Goal: Task Accomplishment & Management: Complete application form

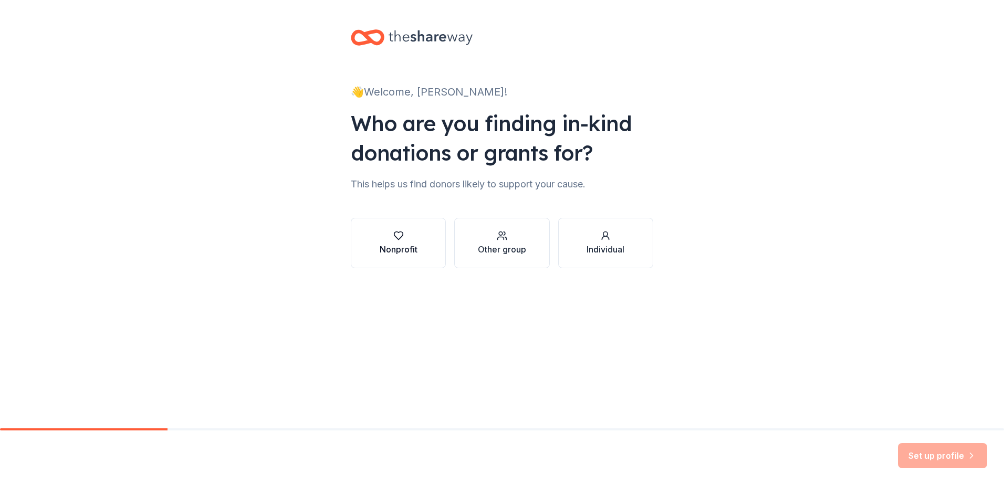
click at [399, 248] on div "Nonprofit" at bounding box center [399, 249] width 38 height 13
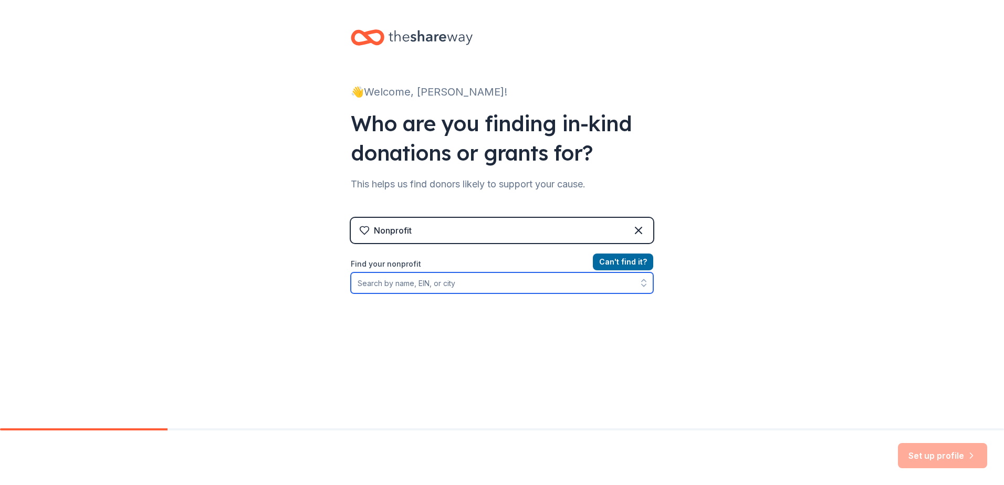
click at [546, 288] on input "Find your nonprofit" at bounding box center [502, 283] width 302 height 21
type input "[GEOGRAPHIC_DATA][US_STATE]"
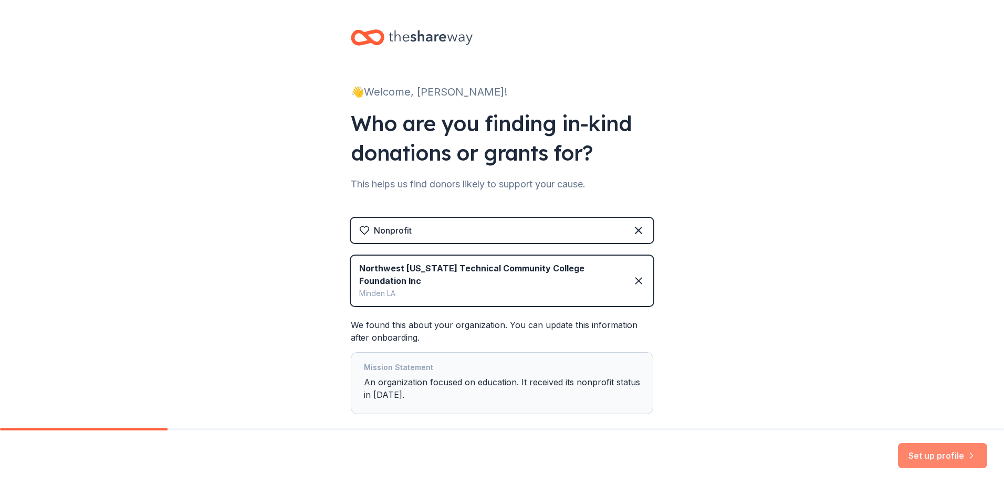
click at [940, 451] on button "Set up profile" at bounding box center [942, 455] width 89 height 25
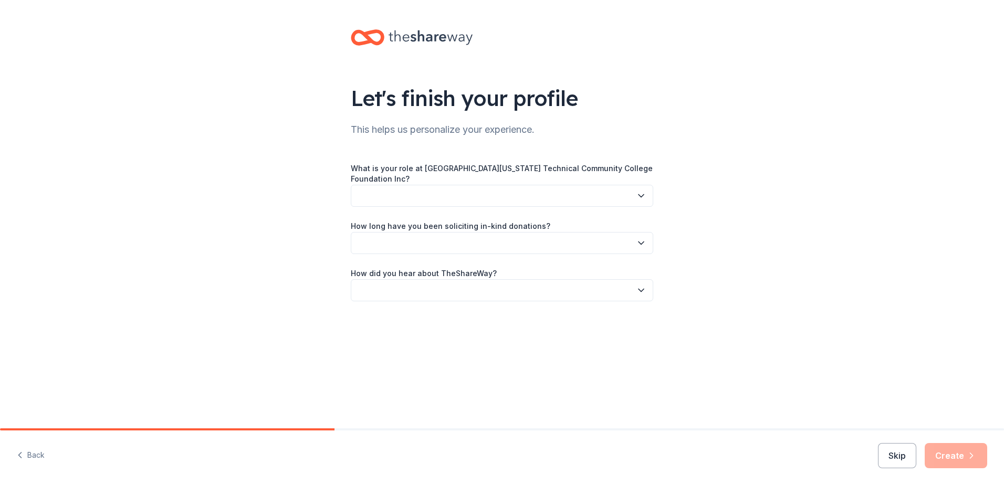
click at [640, 196] on icon "button" at bounding box center [641, 196] width 11 height 11
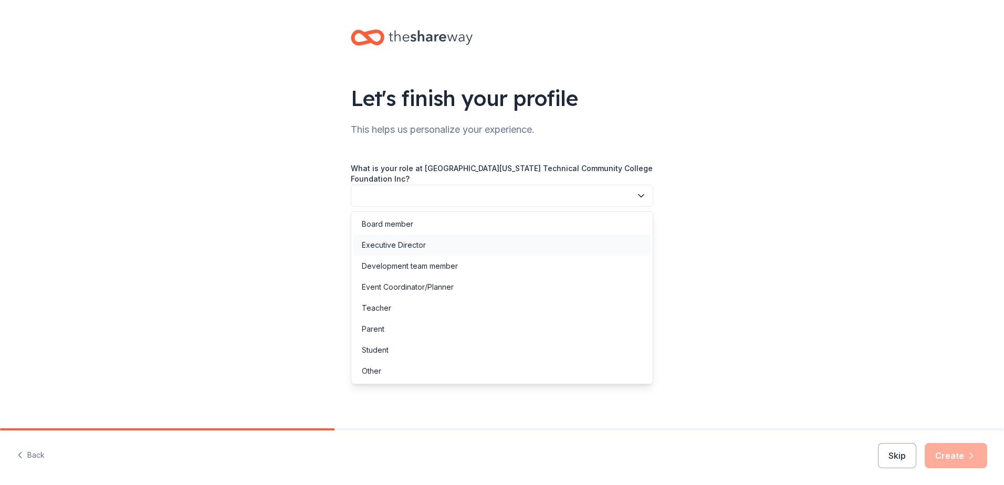
click at [440, 244] on div "Executive Director" at bounding box center [501, 245] width 297 height 21
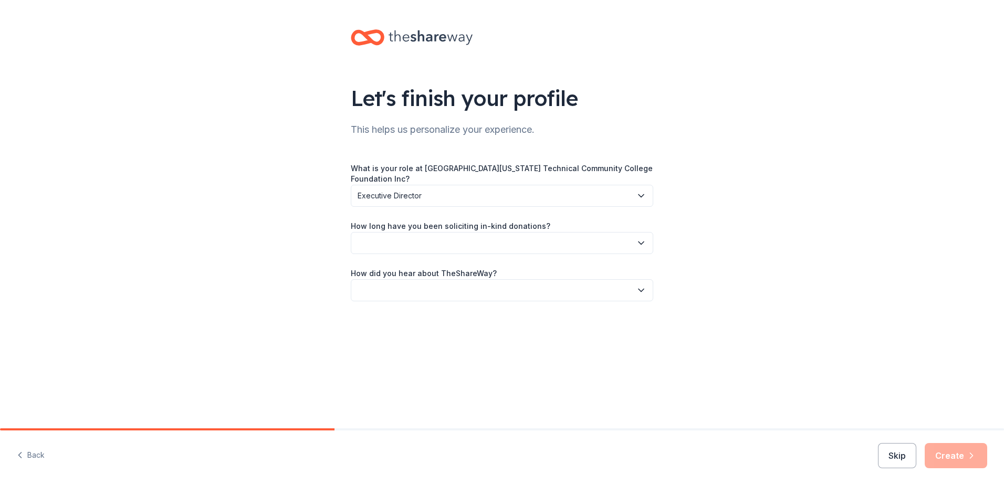
click at [644, 243] on icon "button" at bounding box center [641, 243] width 11 height 11
click at [465, 291] on div "1 to 2 years" at bounding box center [501, 292] width 297 height 21
click at [641, 242] on icon "button" at bounding box center [641, 243] width 11 height 11
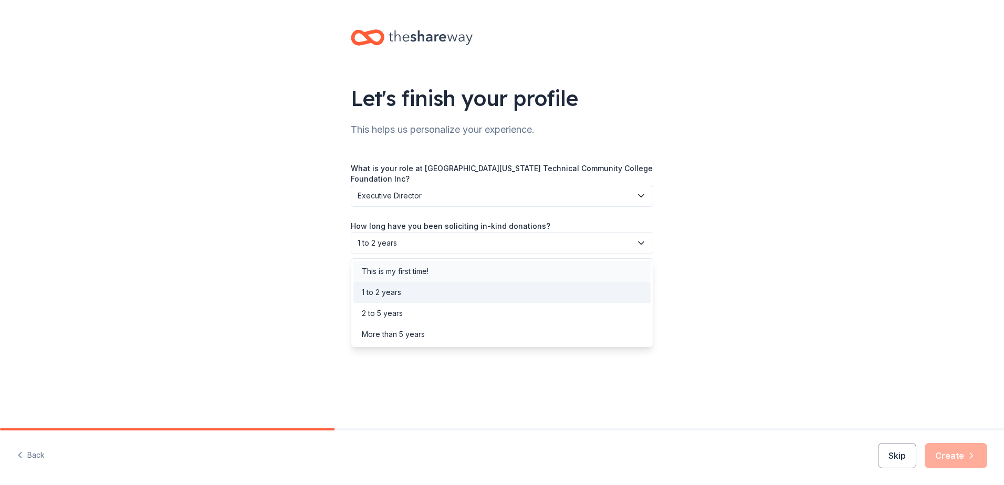
click at [597, 276] on div "This is my first time!" at bounding box center [501, 271] width 297 height 21
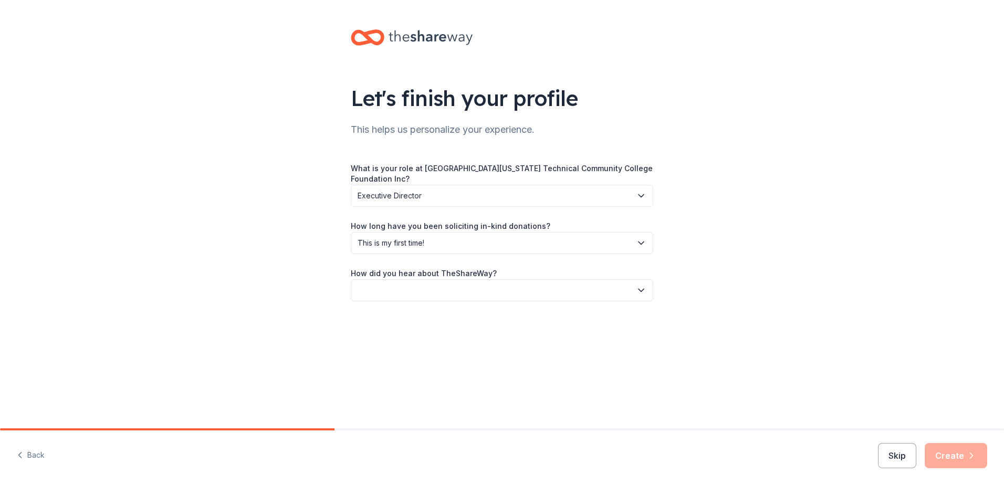
click at [639, 295] on icon "button" at bounding box center [641, 290] width 11 height 11
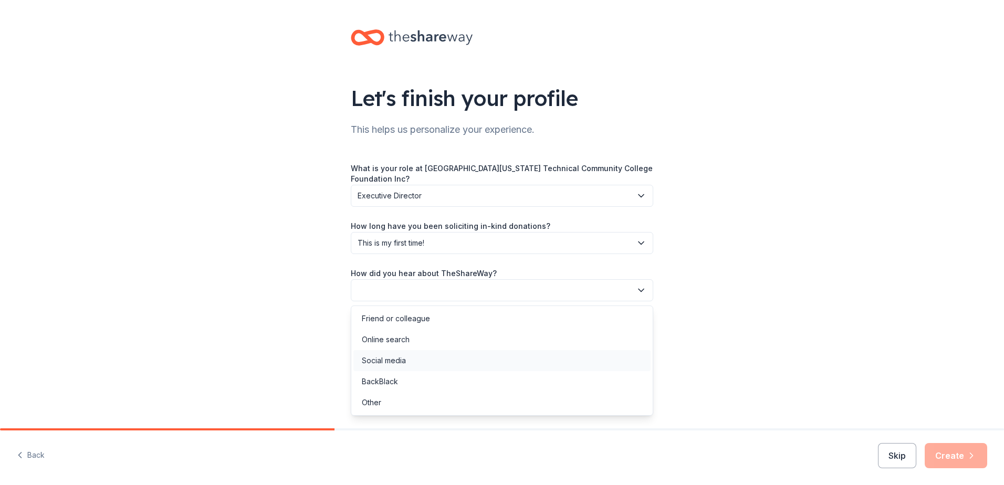
click at [442, 364] on div "Social media" at bounding box center [501, 360] width 297 height 21
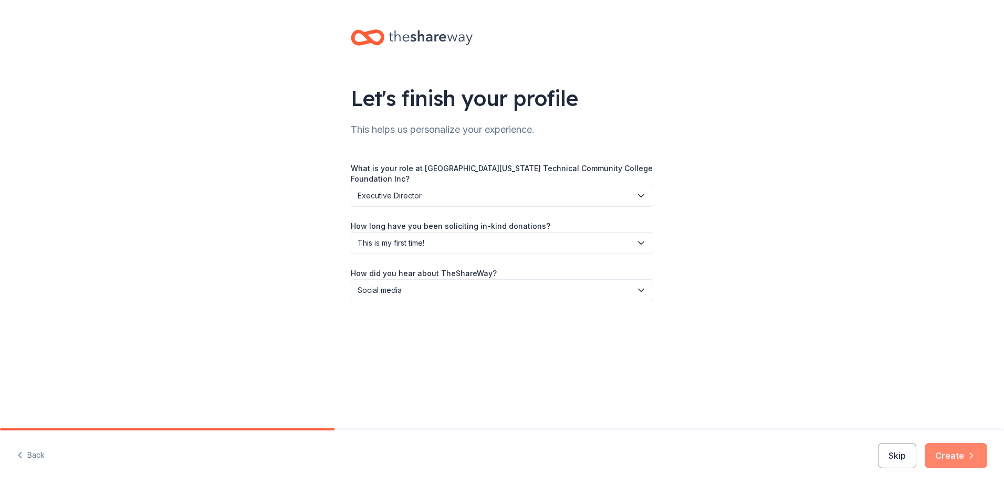
click at [960, 455] on button "Create" at bounding box center [956, 455] width 62 height 25
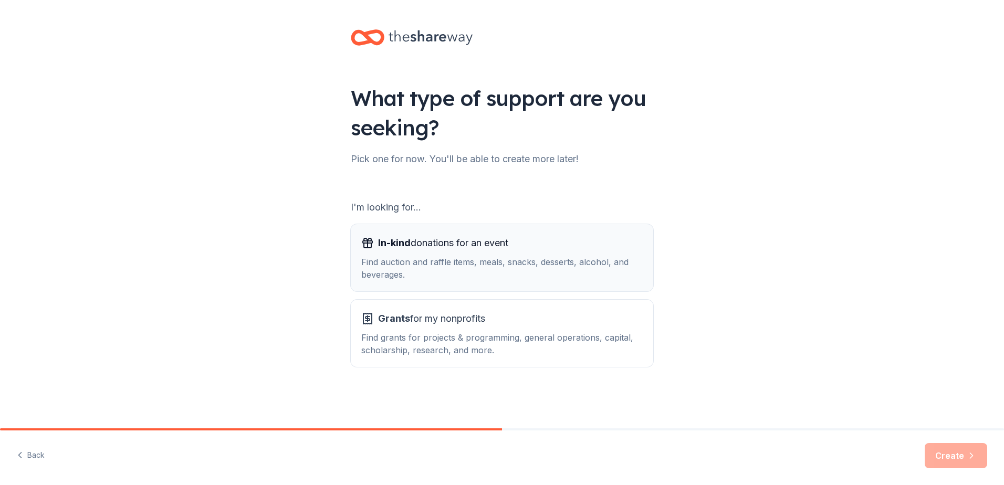
click at [469, 261] on div "Find auction and raffle items, meals, snacks, desserts, alcohol, and beverages." at bounding box center [501, 268] width 281 height 25
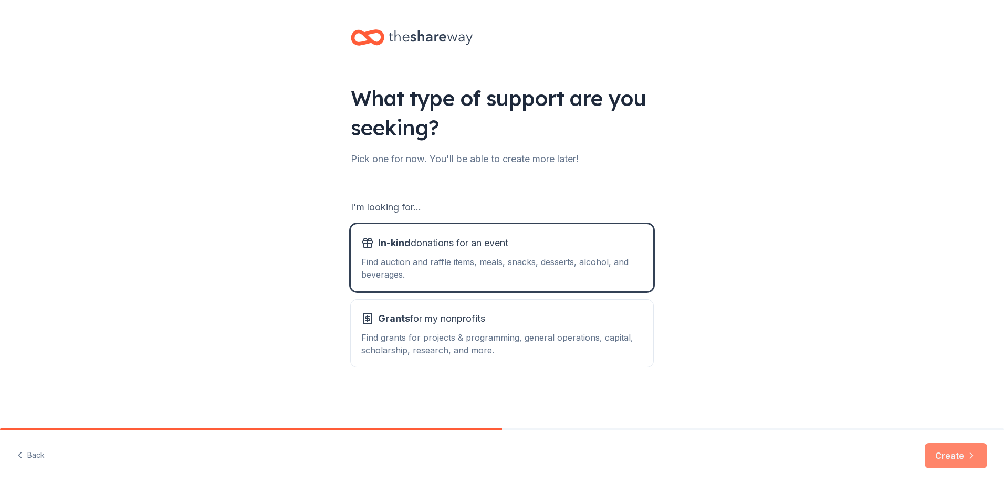
click at [953, 458] on button "Create" at bounding box center [956, 455] width 62 height 25
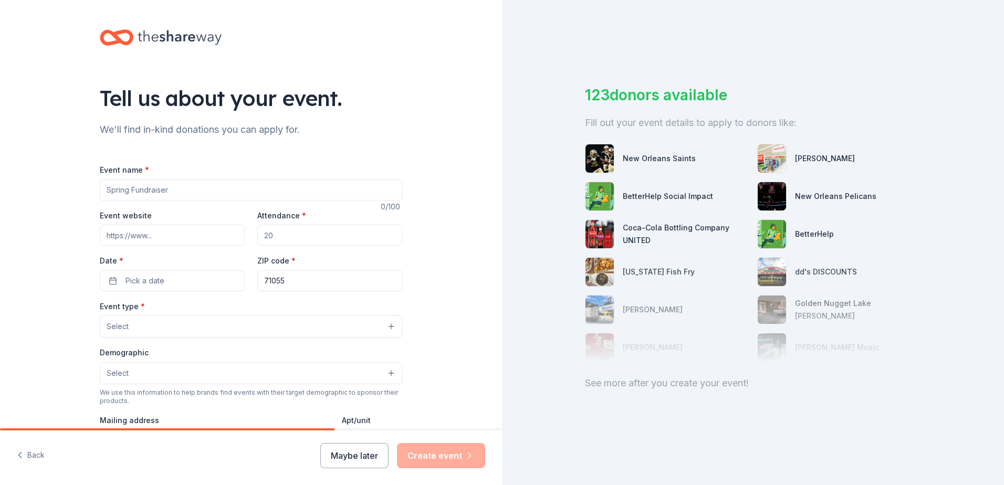
click at [380, 191] on input "Event name *" at bounding box center [251, 190] width 302 height 21
type input "NLTCC Bowhunter's 3D Classic"
click at [304, 238] on input "Attendance *" at bounding box center [329, 235] width 145 height 21
type input "100"
click at [173, 280] on button "Pick a date" at bounding box center [172, 280] width 145 height 21
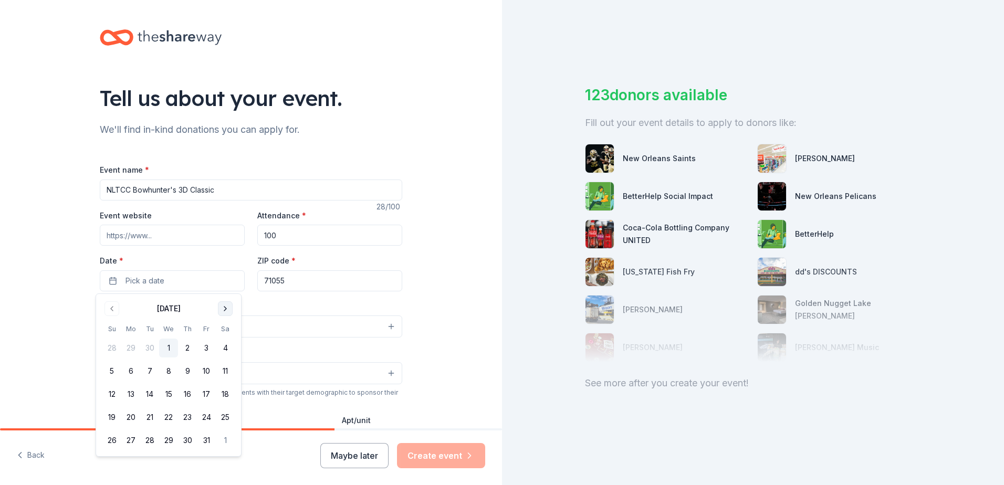
click at [226, 309] on button "Go to next month" at bounding box center [225, 308] width 15 height 15
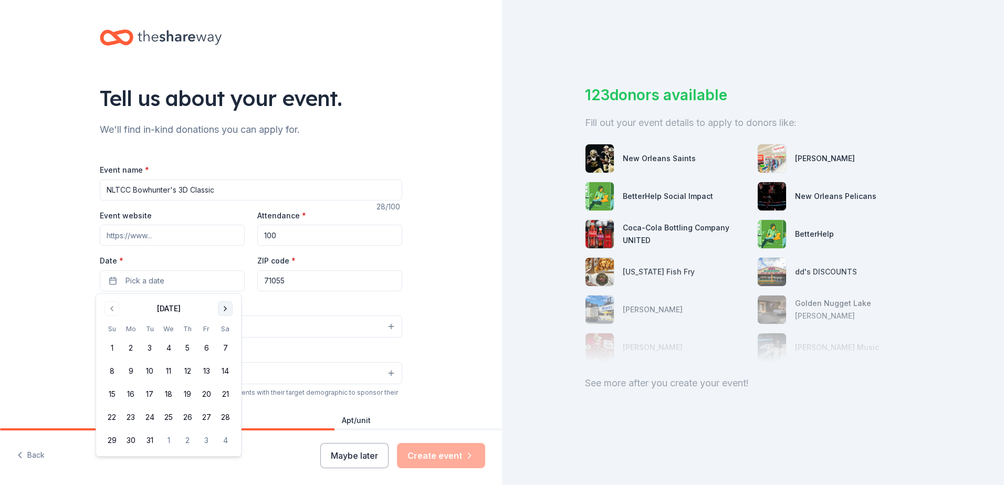
click at [226, 309] on button "Go to next month" at bounding box center [225, 308] width 15 height 15
click at [225, 421] on button "25" at bounding box center [225, 417] width 19 height 19
click at [427, 279] on div "Tell us about your event. We'll find in-kind donations you can apply for. Event…" at bounding box center [251, 349] width 502 height 699
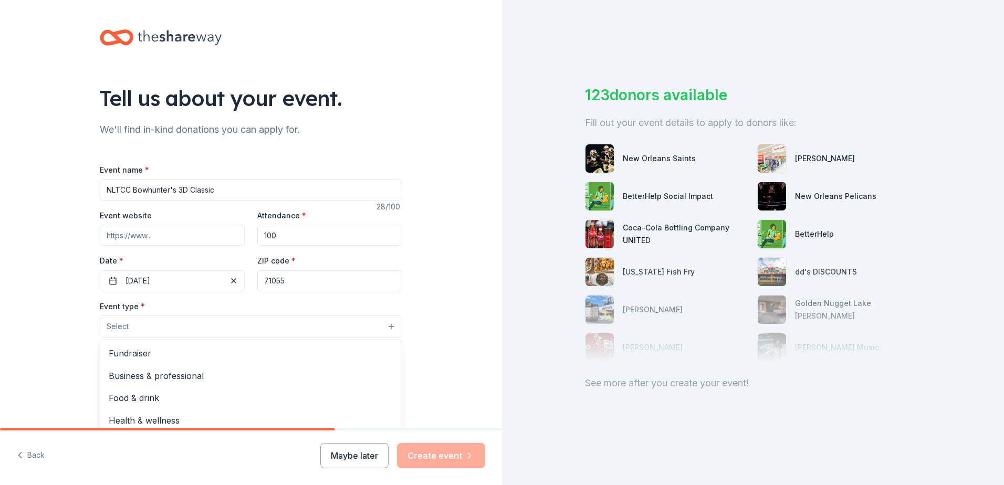
click at [392, 327] on button "Select" at bounding box center [251, 327] width 302 height 22
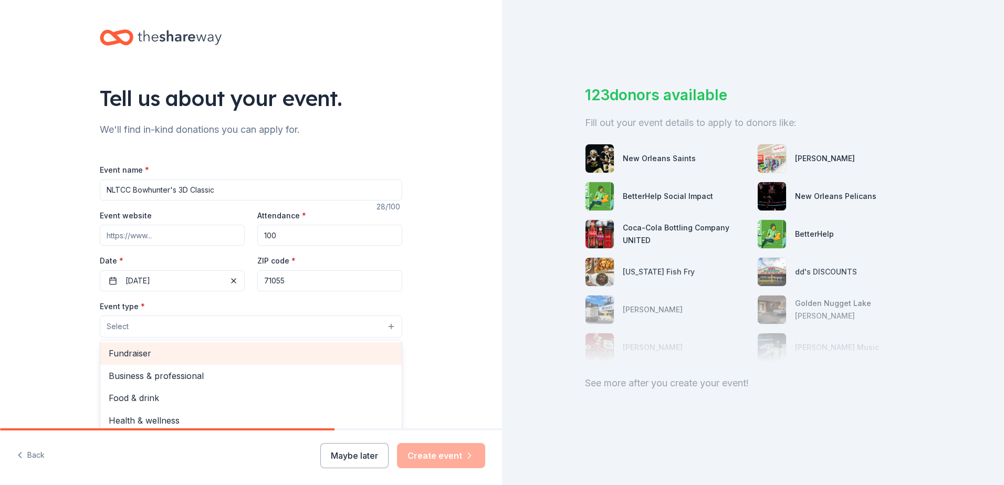
click at [175, 353] on span "Fundraiser" at bounding box center [251, 354] width 285 height 14
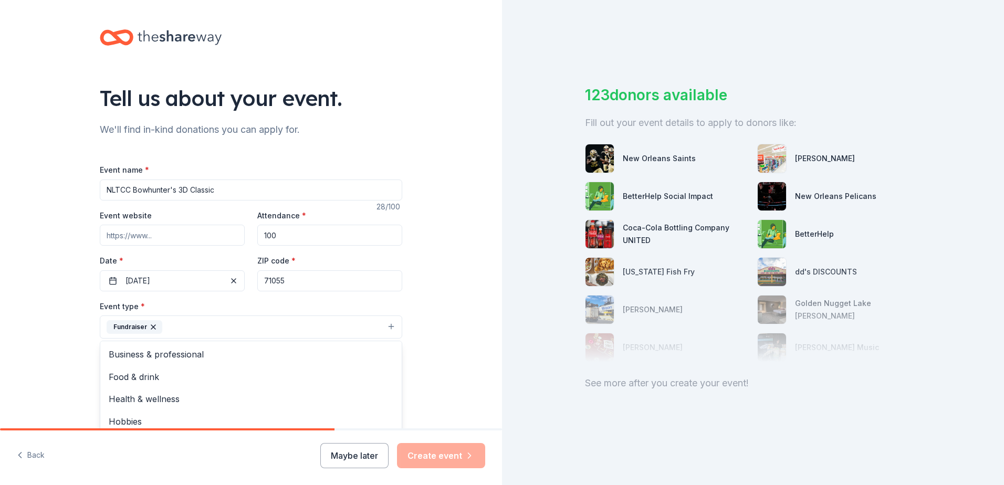
click at [455, 314] on div "Tell us about your event. We'll find in-kind donations you can apply for. Event…" at bounding box center [251, 350] width 502 height 700
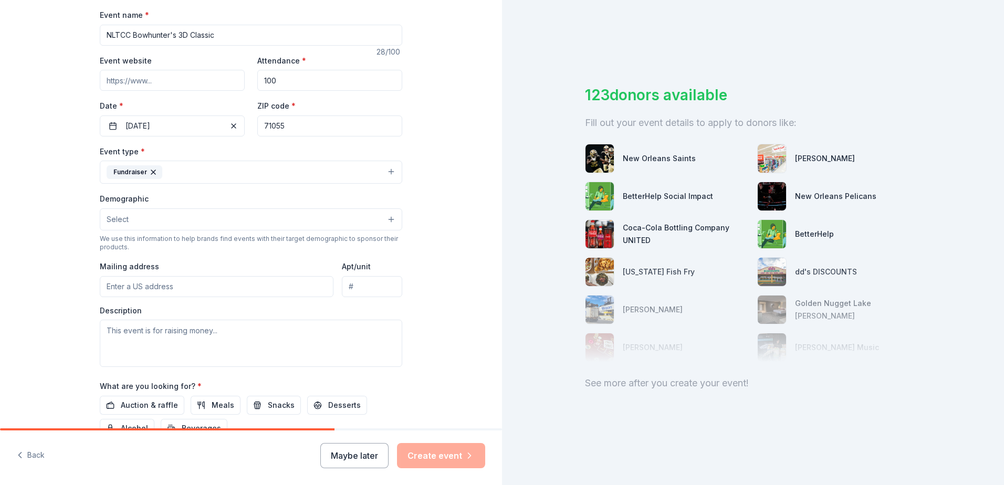
scroll to position [158, 0]
click at [388, 212] on button "Select" at bounding box center [251, 217] width 302 height 22
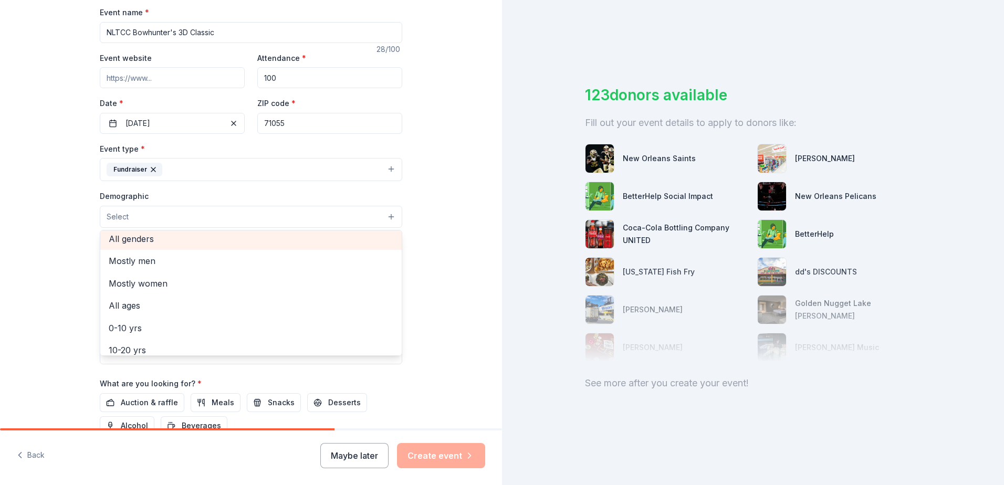
scroll to position [2, 0]
click at [171, 238] on span "All genders" at bounding box center [251, 242] width 285 height 14
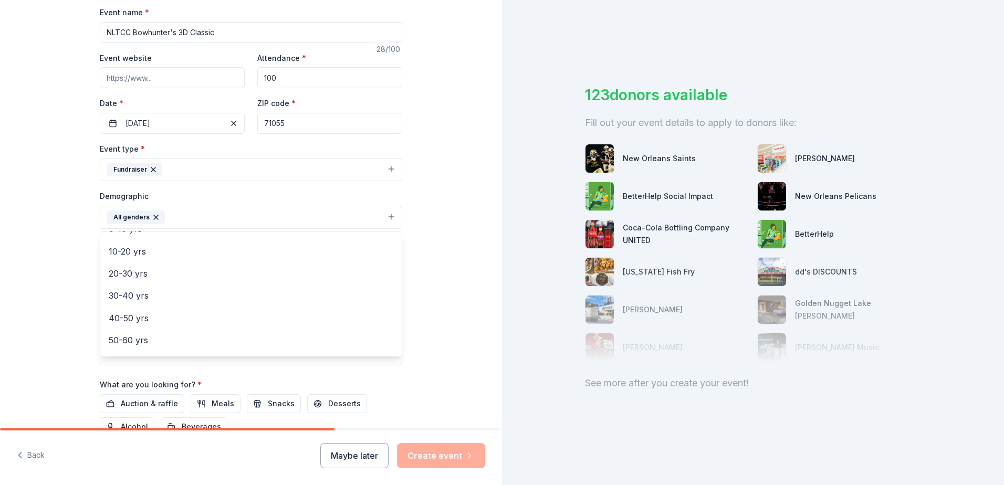
scroll to position [84, 0]
click at [219, 273] on span "20-30 yrs" at bounding box center [251, 273] width 285 height 14
click at [215, 298] on span "40-50 yrs" at bounding box center [251, 295] width 285 height 14
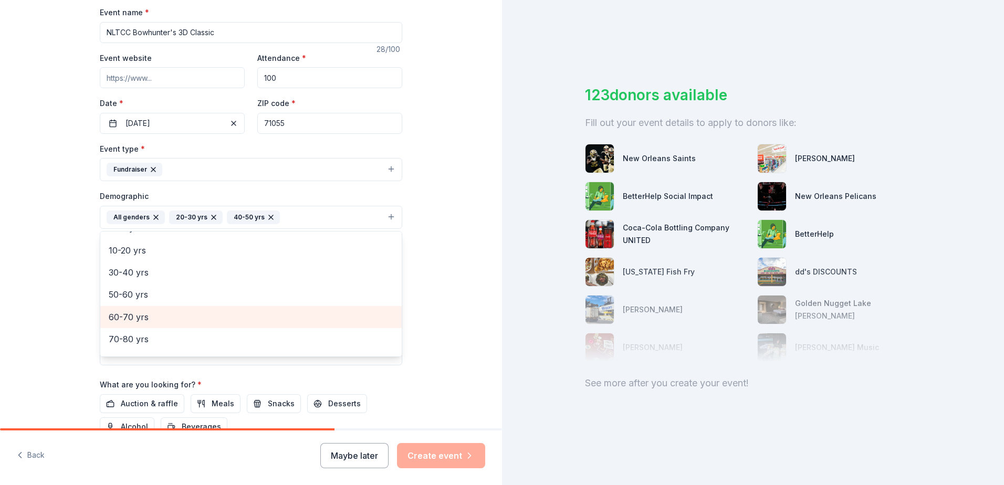
click at [214, 310] on span "60-70 yrs" at bounding box center [251, 317] width 285 height 14
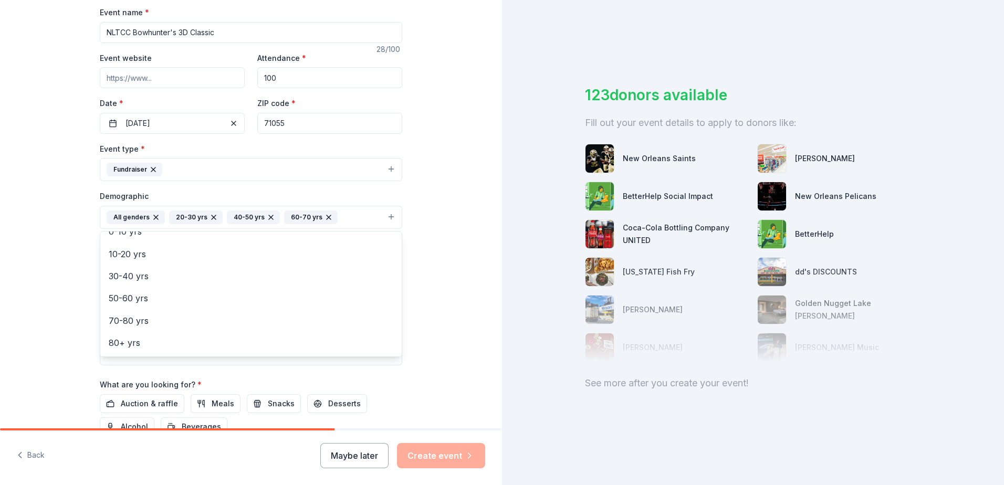
click at [450, 289] on div "Tell us about your event. We'll find in-kind donations you can apply for. Event…" at bounding box center [251, 192] width 502 height 701
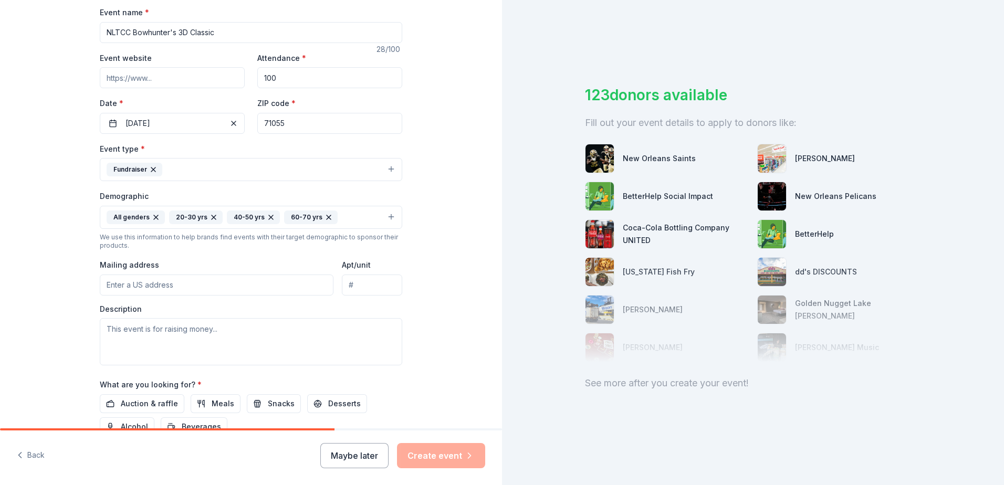
click at [325, 217] on icon "button" at bounding box center [329, 217] width 8 height 8
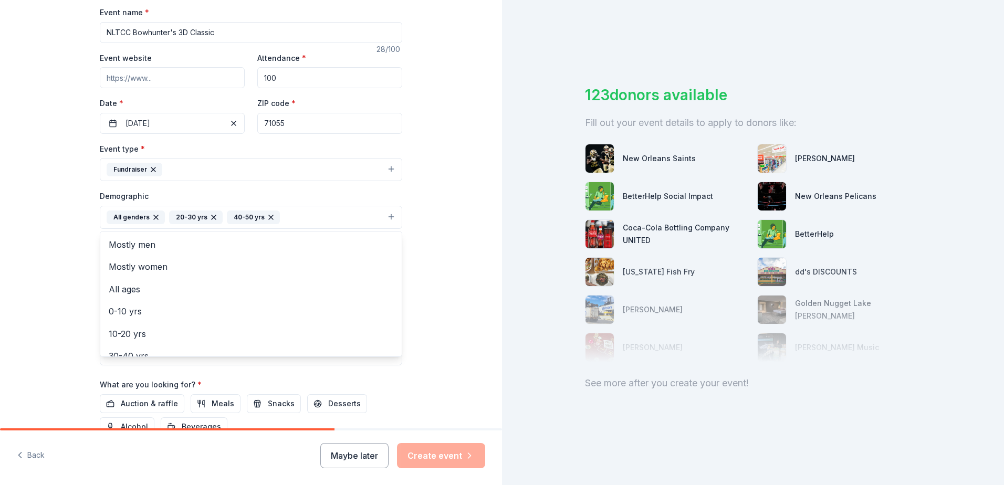
click at [472, 281] on div "Tell us about your event. We'll find in-kind donations you can apply for. Event…" at bounding box center [251, 192] width 502 height 701
click at [306, 218] on button "All genders 20-30 yrs 40-50 yrs" at bounding box center [251, 217] width 302 height 23
click at [175, 329] on span "10-20 yrs" at bounding box center [251, 334] width 285 height 14
click at [460, 253] on div "Tell us about your event. We'll find in-kind donations you can apply for. Event…" at bounding box center [251, 192] width 502 height 701
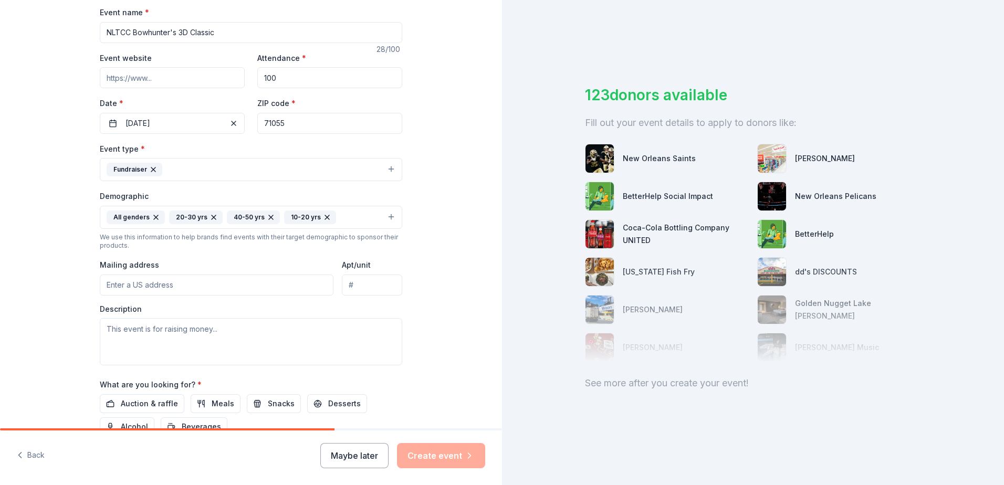
click at [300, 288] on input "Mailing address" at bounding box center [217, 285] width 234 height 21
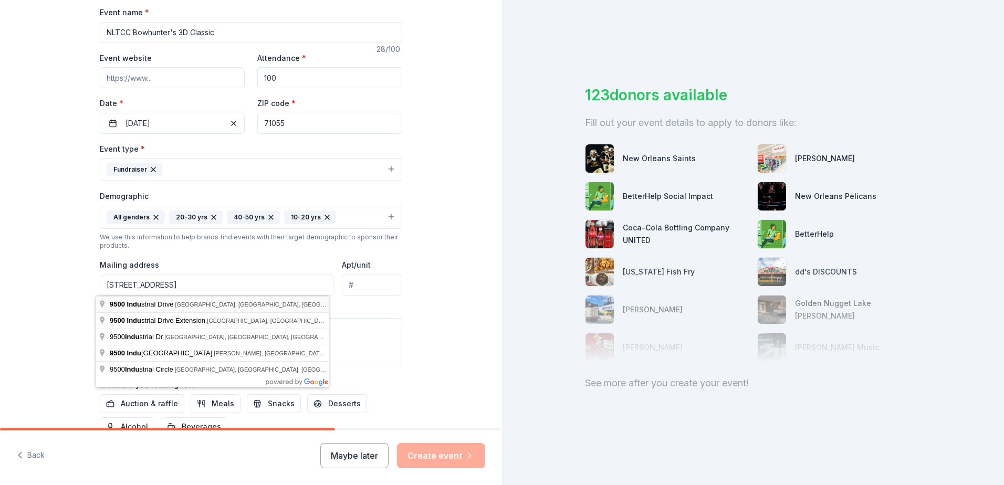
type input "[STREET_ADDRESS]"
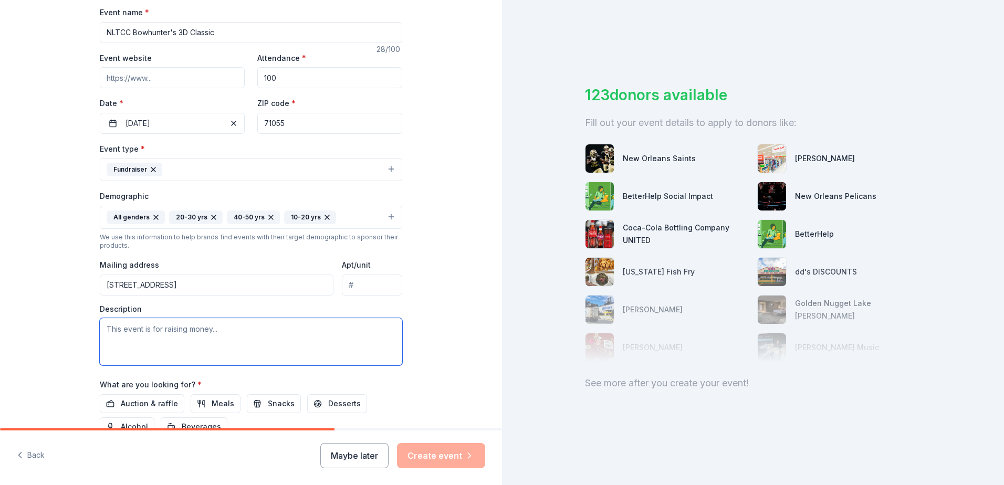
click at [237, 337] on textarea at bounding box center [251, 341] width 302 height 47
type textarea "T"
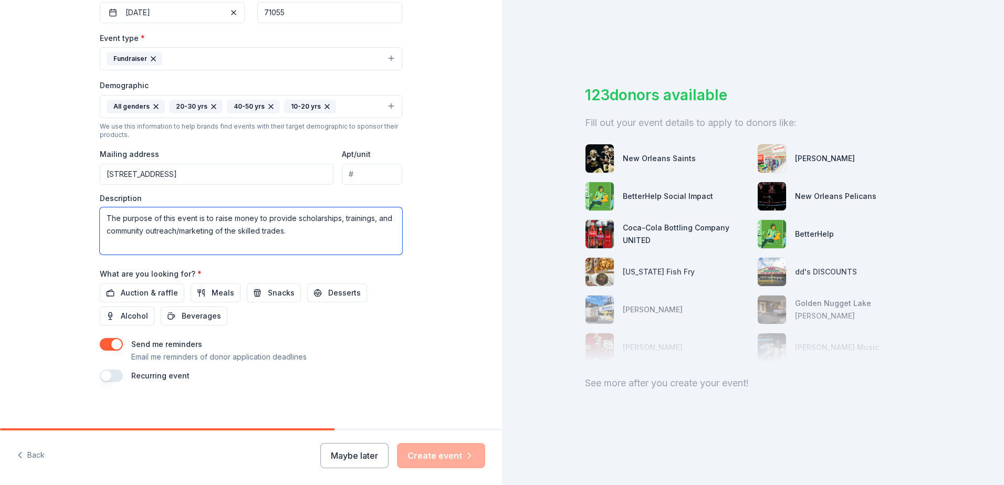
scroll to position [273, 0]
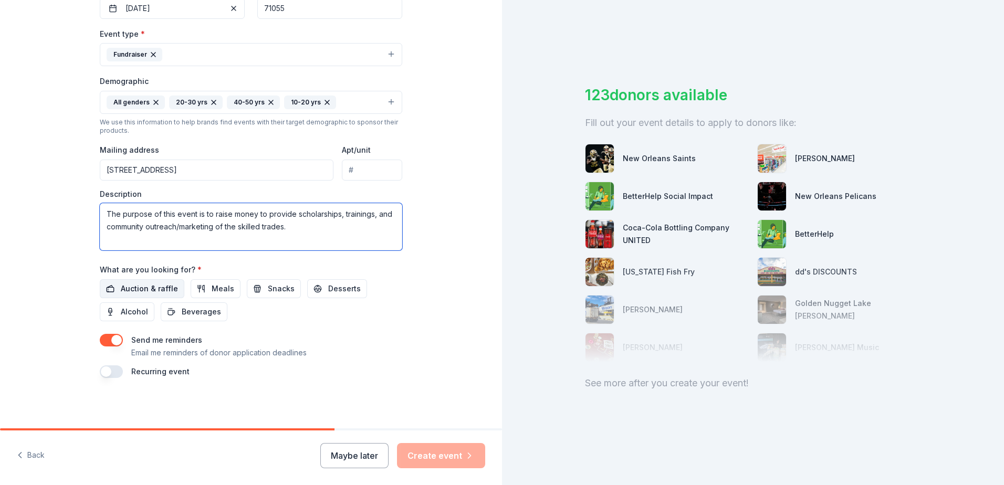
type textarea "The purpose of this event is to raise money to provide scholarships, trainings,…"
click at [157, 294] on span "Auction & raffle" at bounding box center [149, 289] width 57 height 13
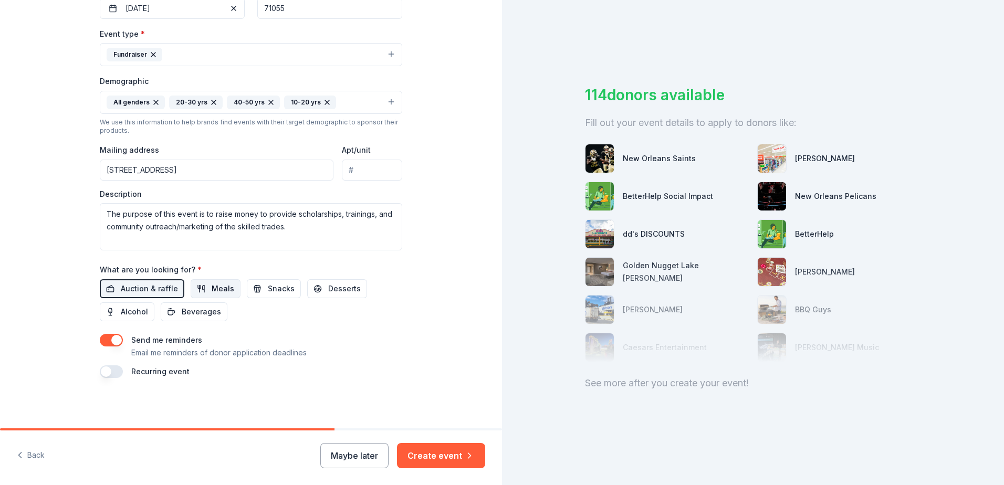
click at [198, 290] on button "Meals" at bounding box center [216, 288] width 50 height 19
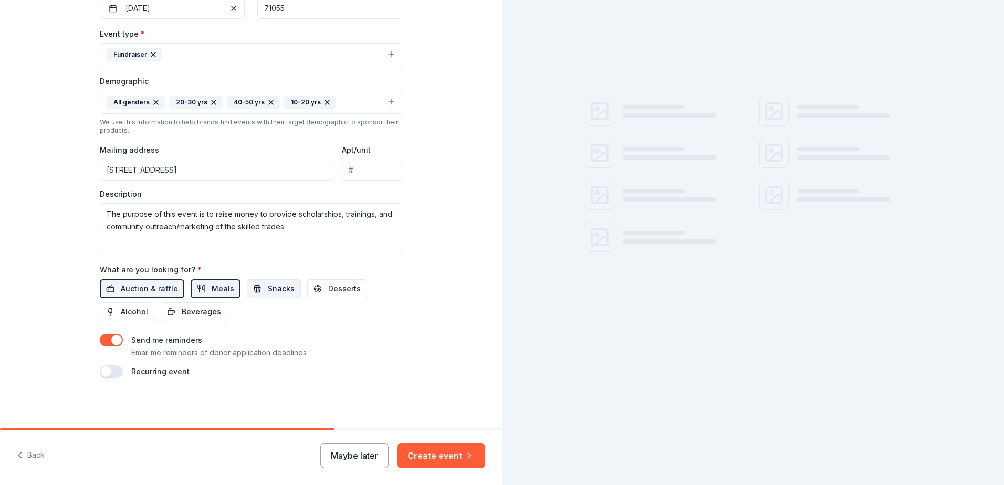
click at [268, 293] on span "Snacks" at bounding box center [281, 289] width 27 height 13
click at [205, 316] on span "Beverages" at bounding box center [201, 312] width 39 height 13
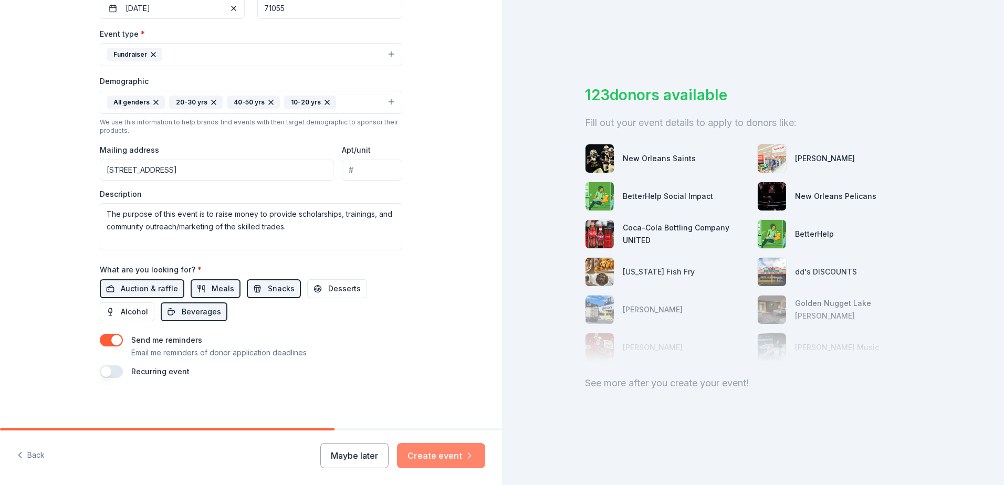
click at [454, 462] on button "Create event" at bounding box center [441, 455] width 88 height 25
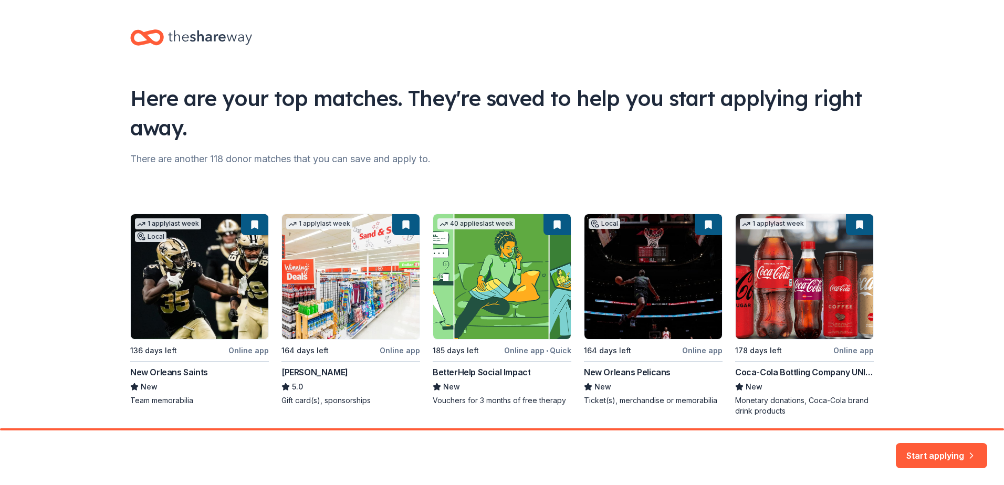
scroll to position [38, 0]
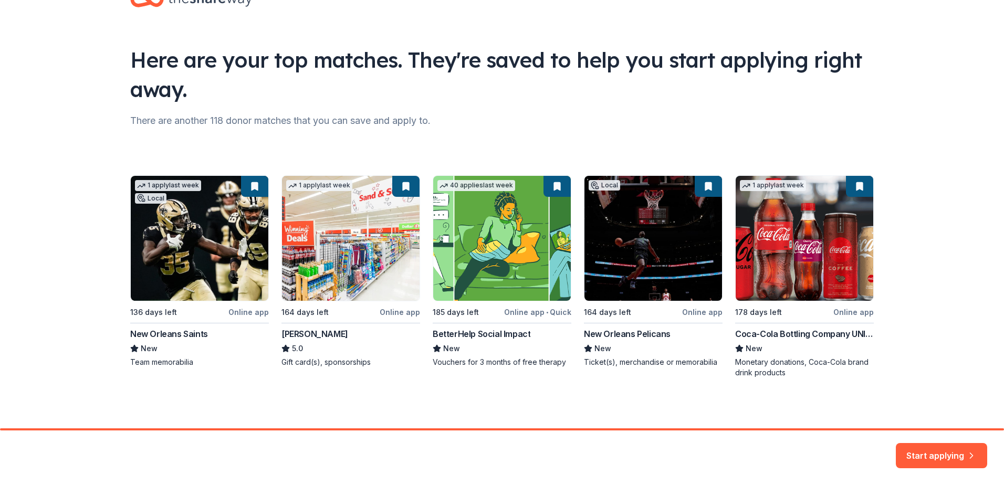
click at [178, 259] on div "1 apply last week Local 136 days left Online app New Orleans Saints New Team me…" at bounding box center [502, 276] width 744 height 203
click at [940, 454] on button "Start applying" at bounding box center [941, 451] width 91 height 25
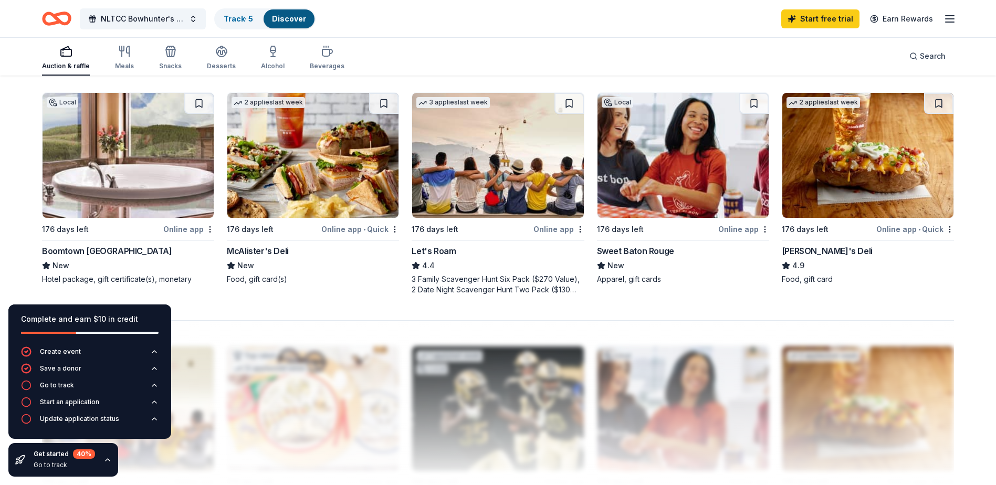
scroll to position [788, 0]
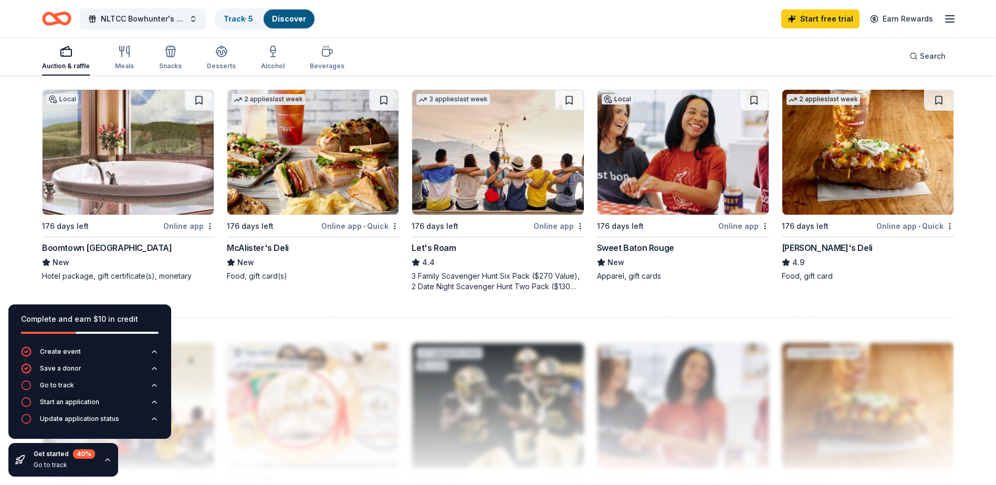
click at [337, 181] on img at bounding box center [312, 152] width 171 height 125
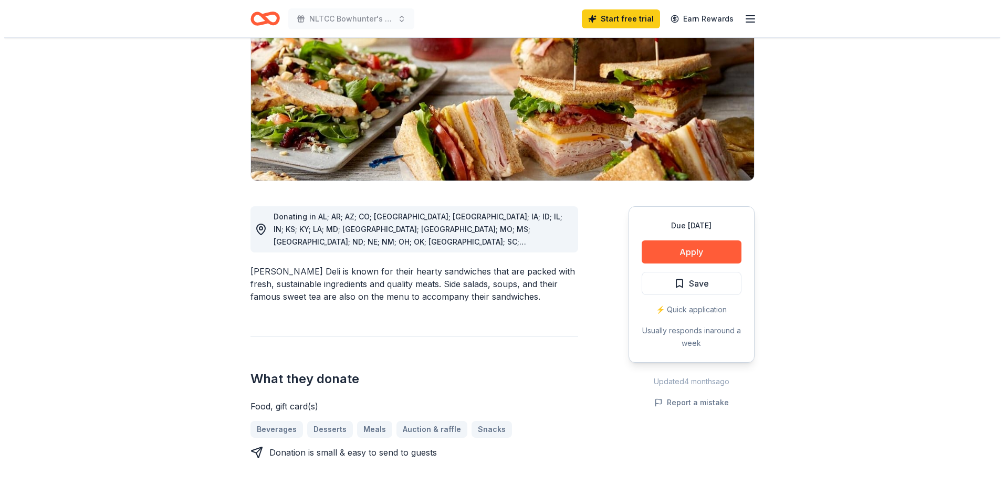
scroll to position [158, 0]
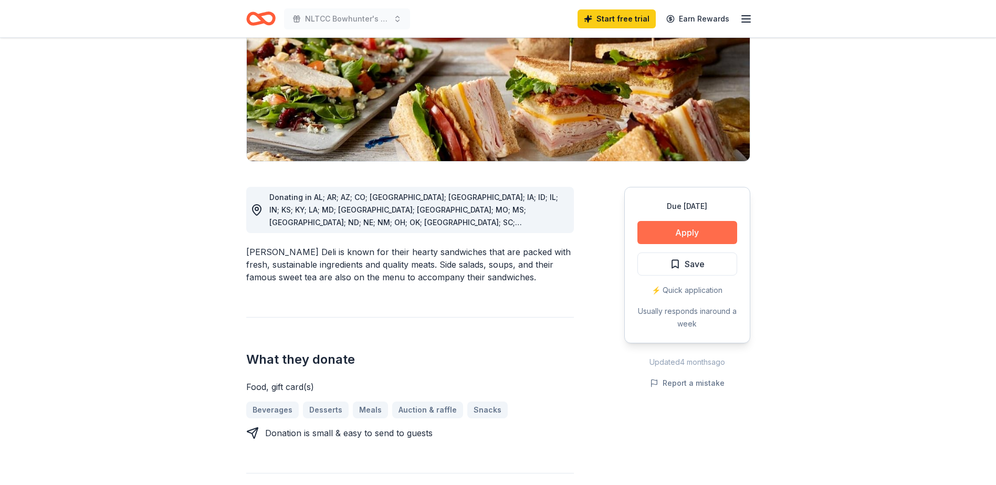
click at [694, 232] on button "Apply" at bounding box center [688, 232] width 100 height 23
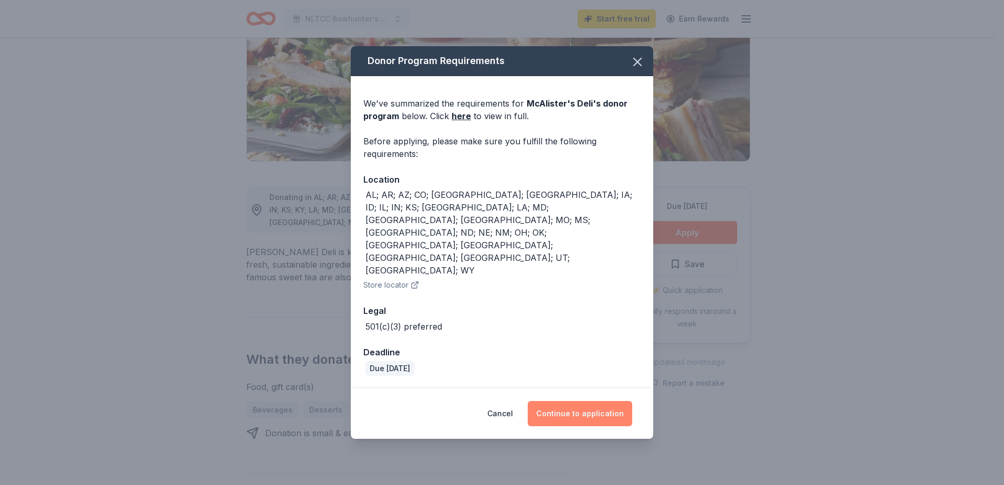
click at [595, 401] on button "Continue to application" at bounding box center [580, 413] width 105 height 25
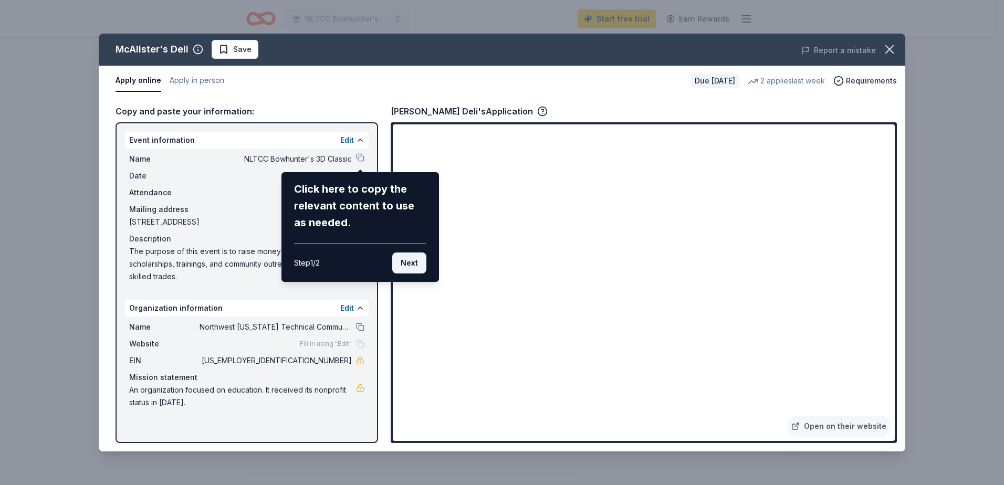
click at [412, 260] on button "Next" at bounding box center [409, 263] width 34 height 21
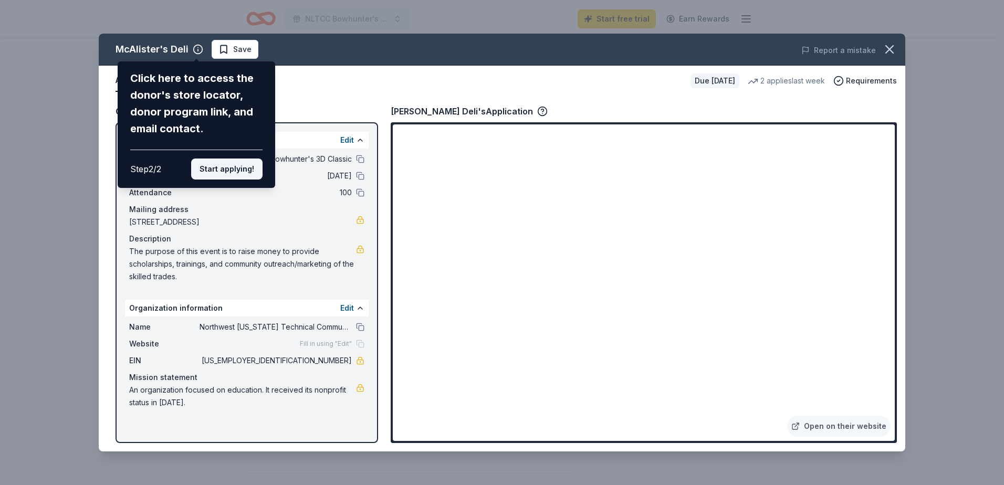
click at [238, 166] on button "Start applying!" at bounding box center [226, 169] width 71 height 21
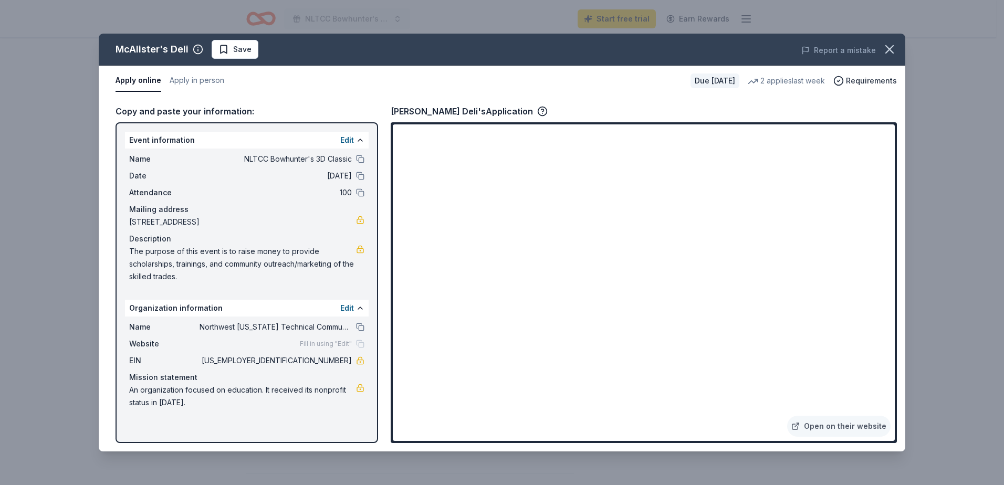
click at [659, 343] on div "McAlister's Deli Save Report a mistake Apply online Apply in person Due in 176 …" at bounding box center [502, 243] width 807 height 418
